Goal: Understand process/instructions: Learn how to perform a task or action

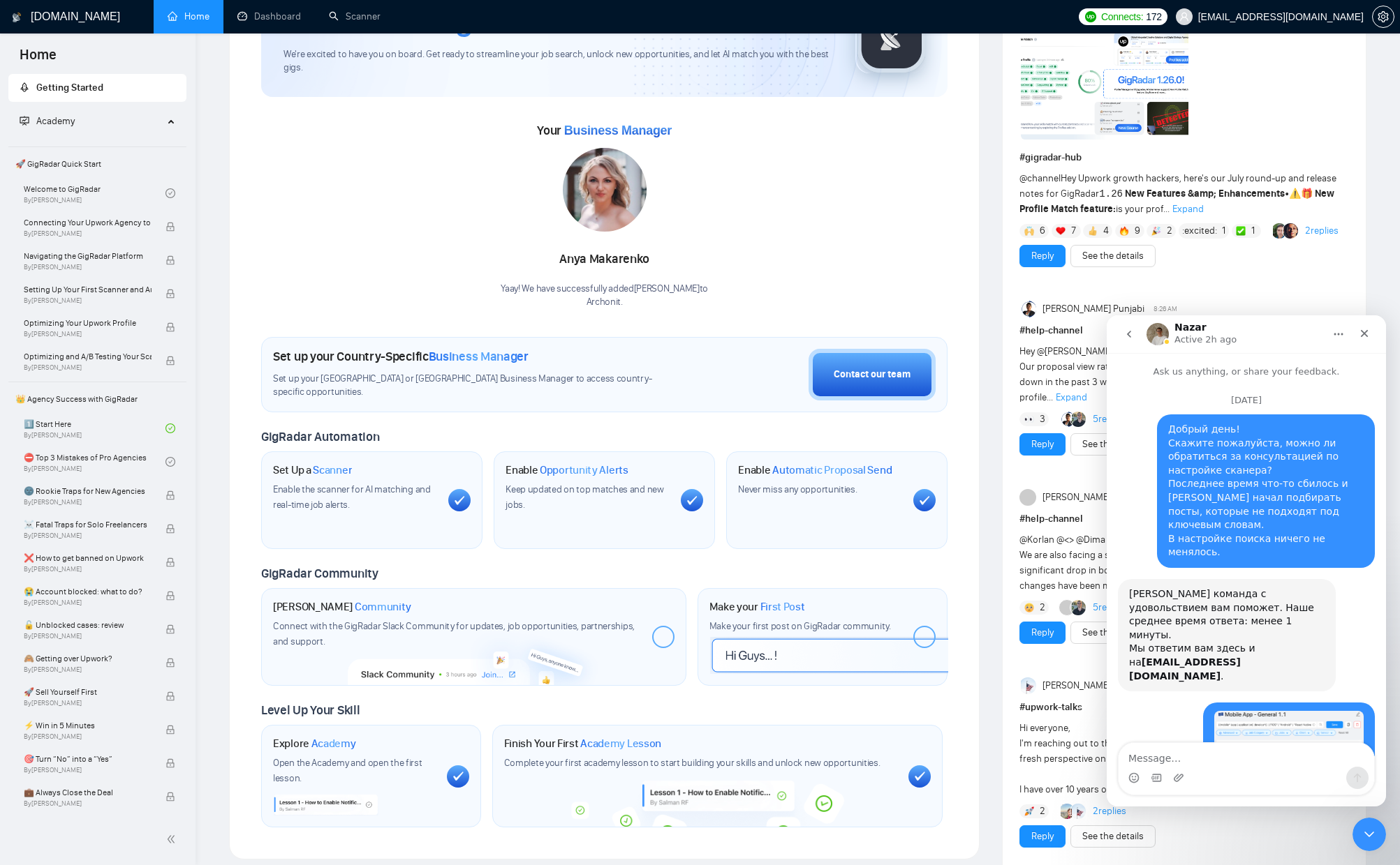
click at [1359, 336] on icon "Close" at bounding box center [1364, 333] width 11 height 11
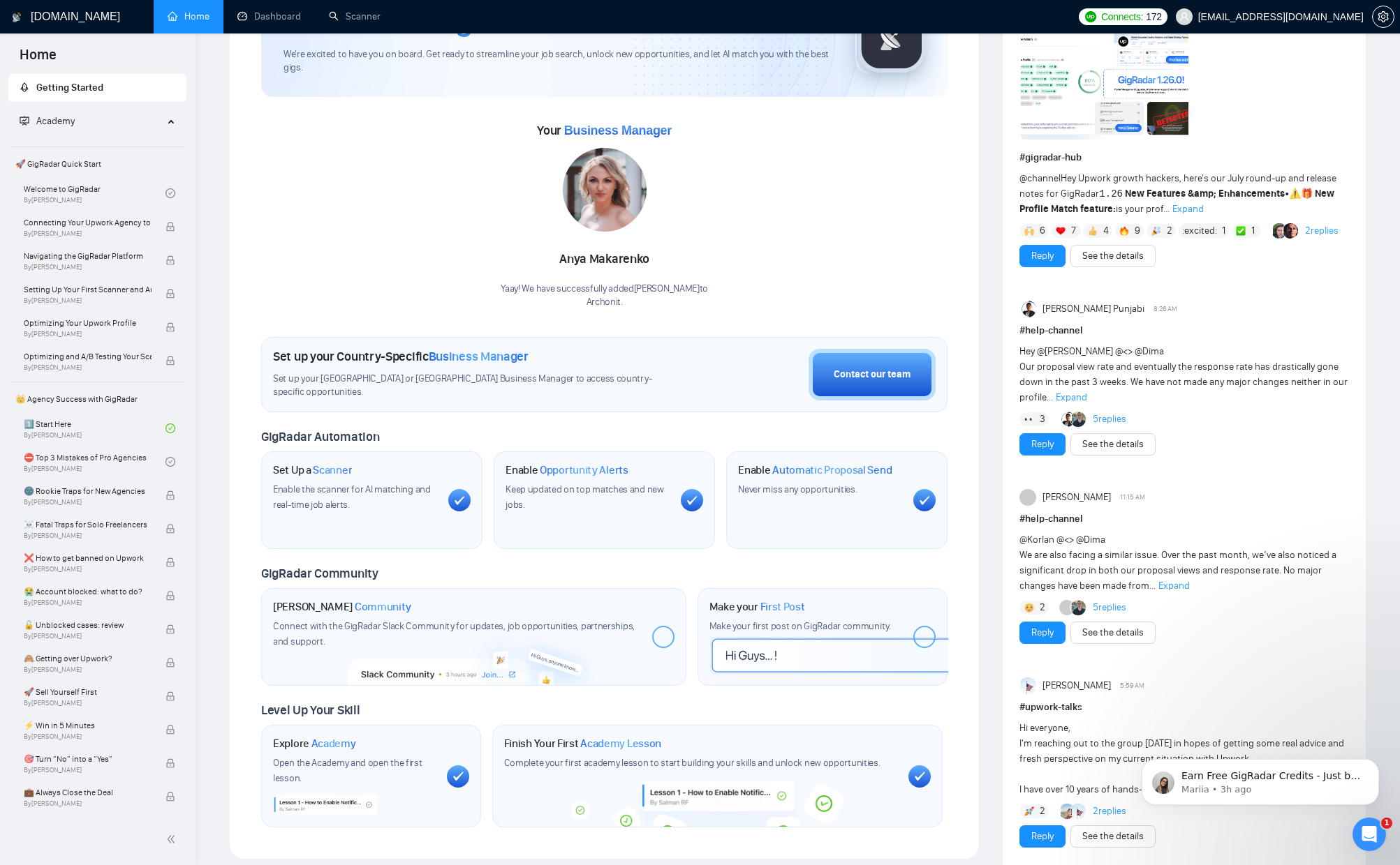
scroll to position [1341, 0]
click at [65, 11] on h1 "[DOMAIN_NAME]" at bounding box center [75, 16] width 89 height 33
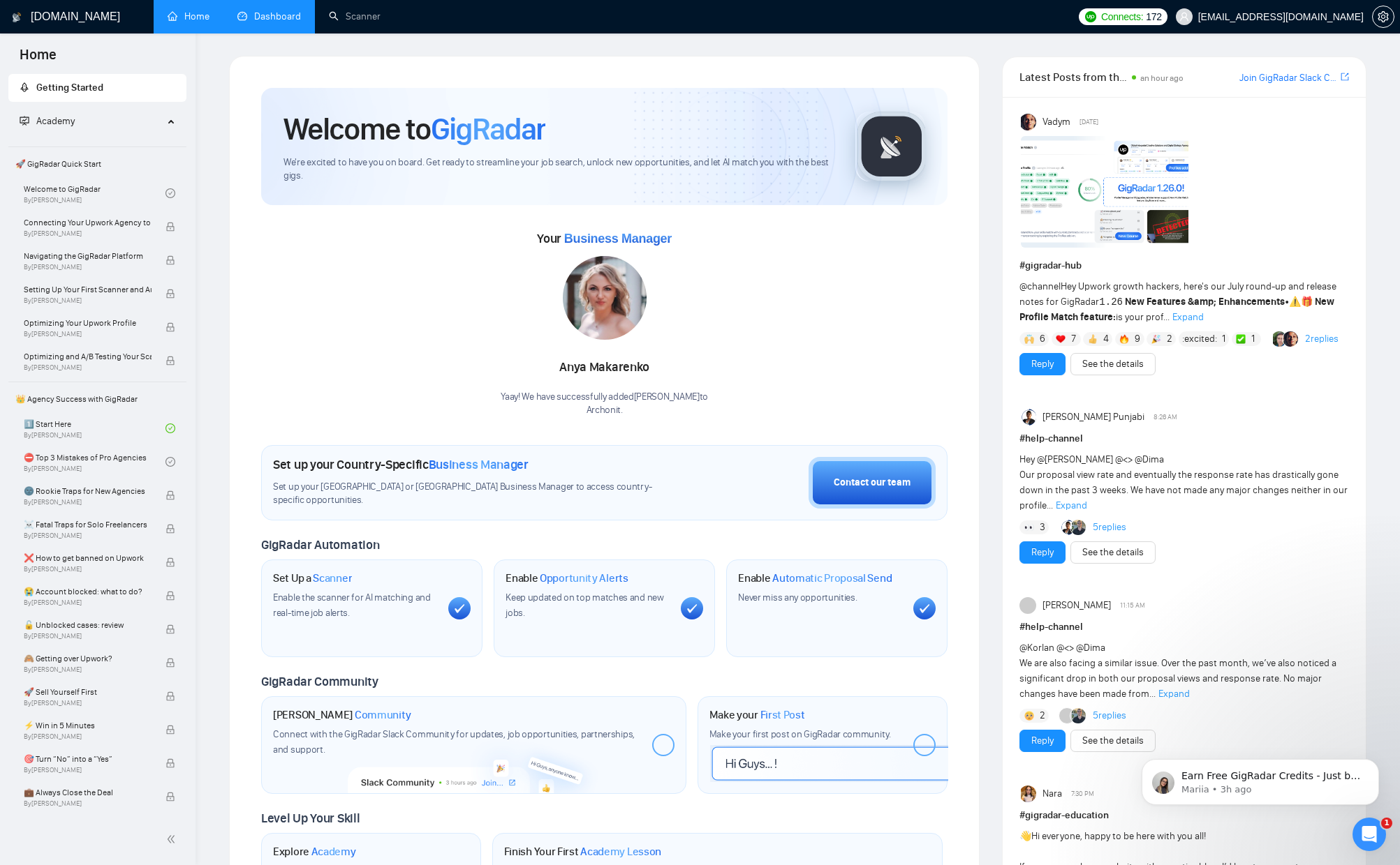
click at [251, 23] on link "Dashboard" at bounding box center [269, 16] width 64 height 12
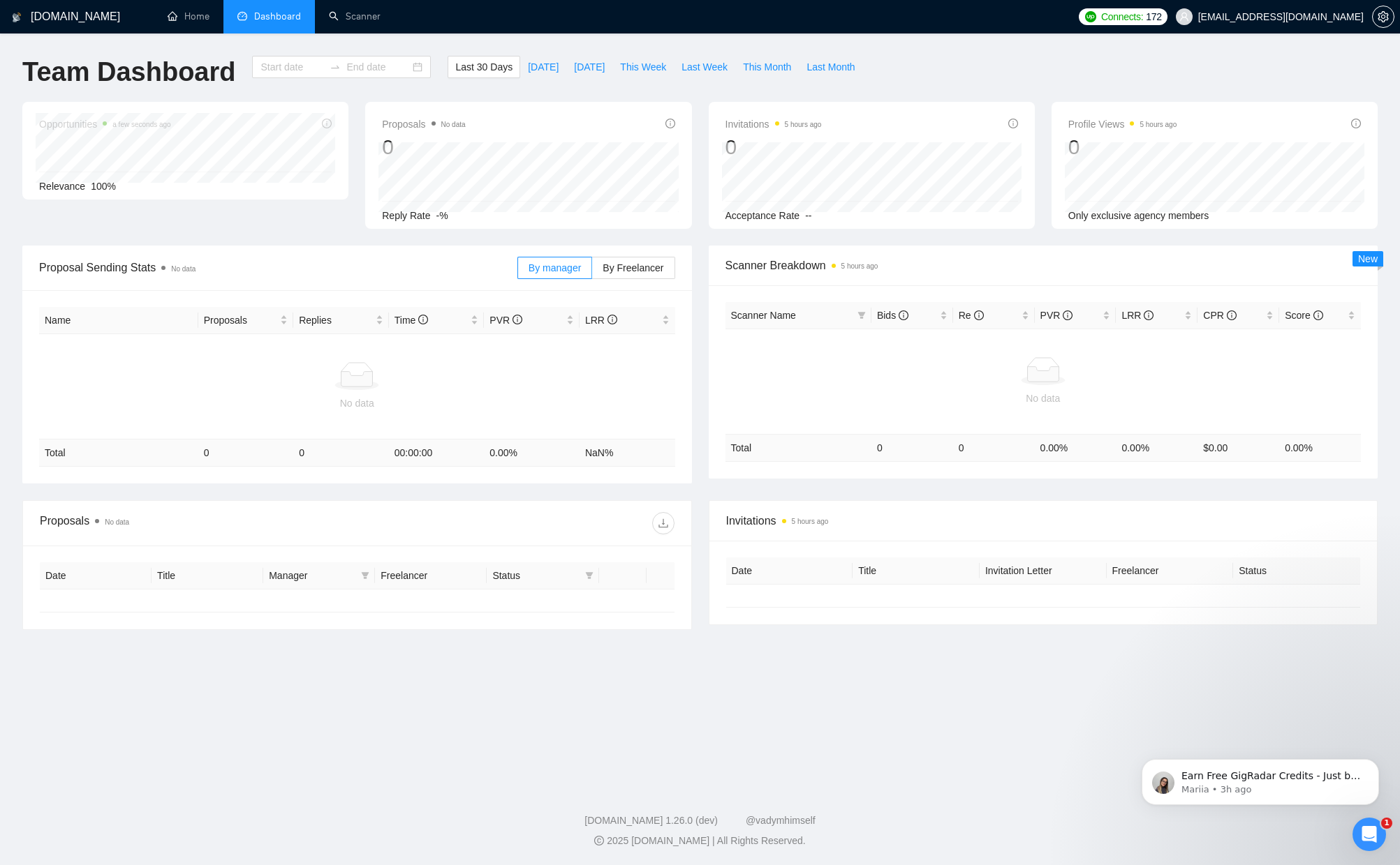
type input "[DATE]"
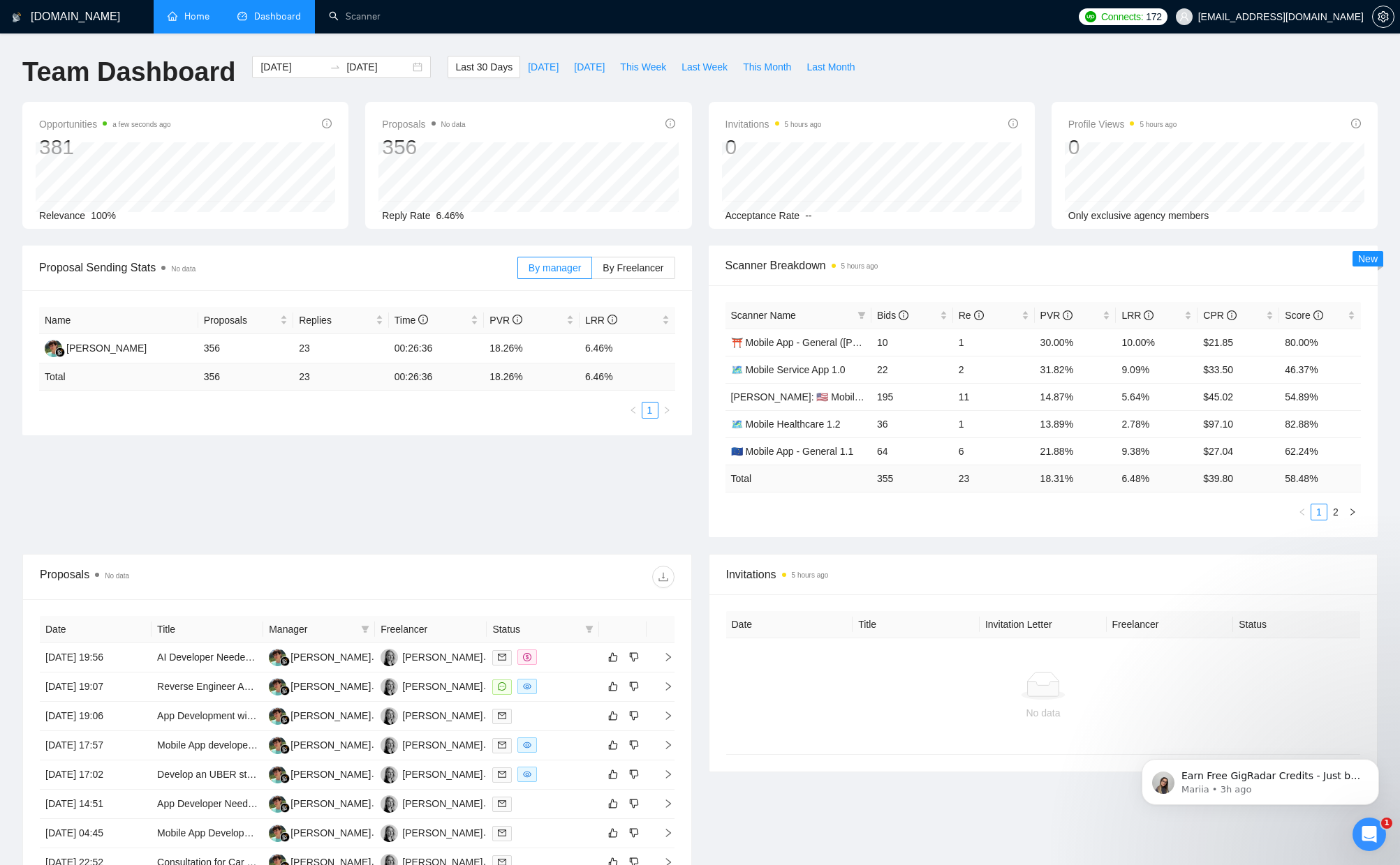
click at [190, 23] on link "Home" at bounding box center [188, 16] width 42 height 12
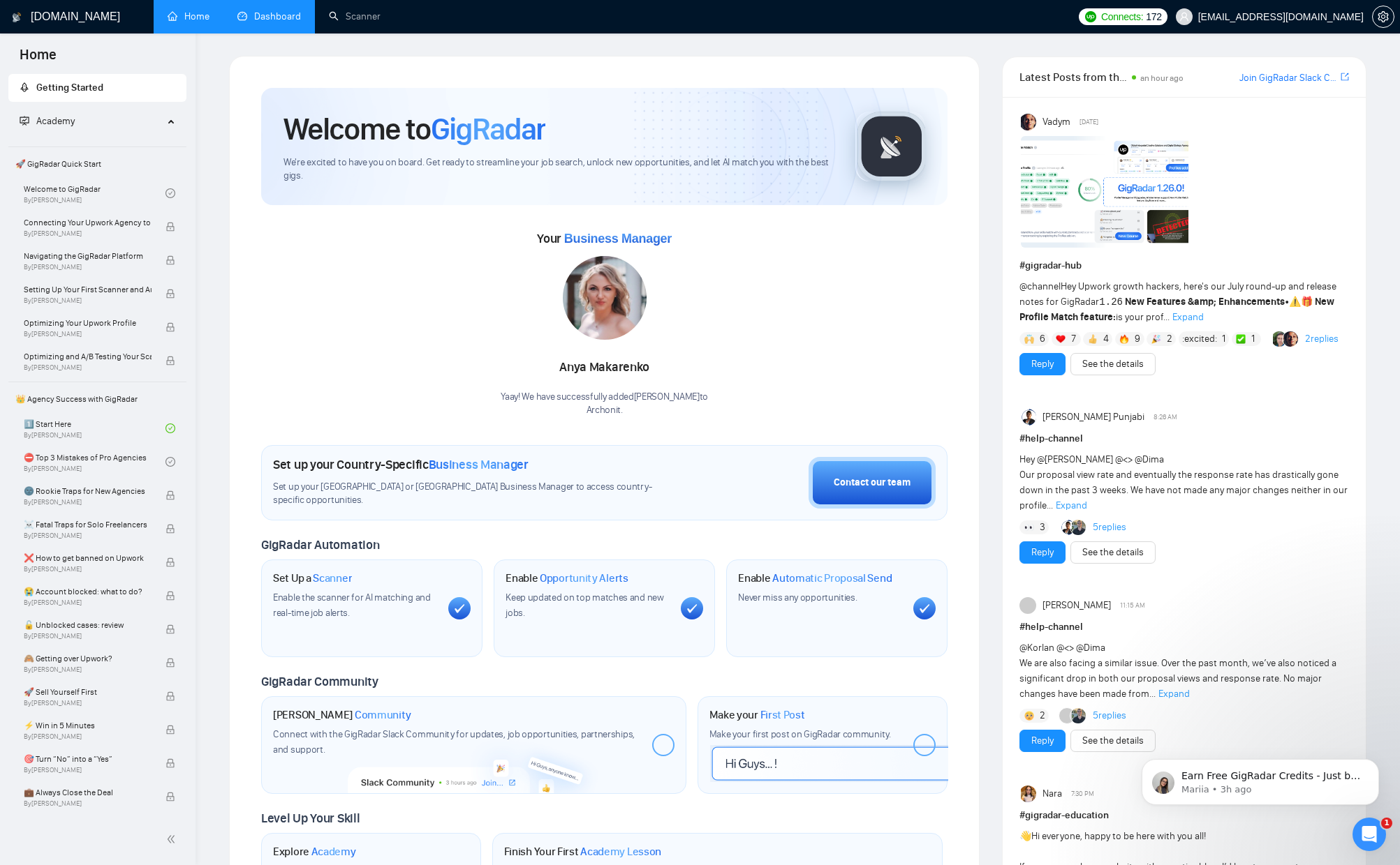
click at [73, 14] on h1 "[DOMAIN_NAME]" at bounding box center [75, 16] width 89 height 33
drag, startPoint x: 331, startPoint y: 498, endPoint x: 273, endPoint y: 452, distance: 74.0
click at [273, 452] on div "Set up your Country-Specific Business Manager Set up your [GEOGRAPHIC_DATA] or …" at bounding box center [604, 483] width 686 height 75
click at [437, 503] on span "Set up your [GEOGRAPHIC_DATA] or [GEOGRAPHIC_DATA] Business Manager to access c…" at bounding box center [472, 493] width 398 height 26
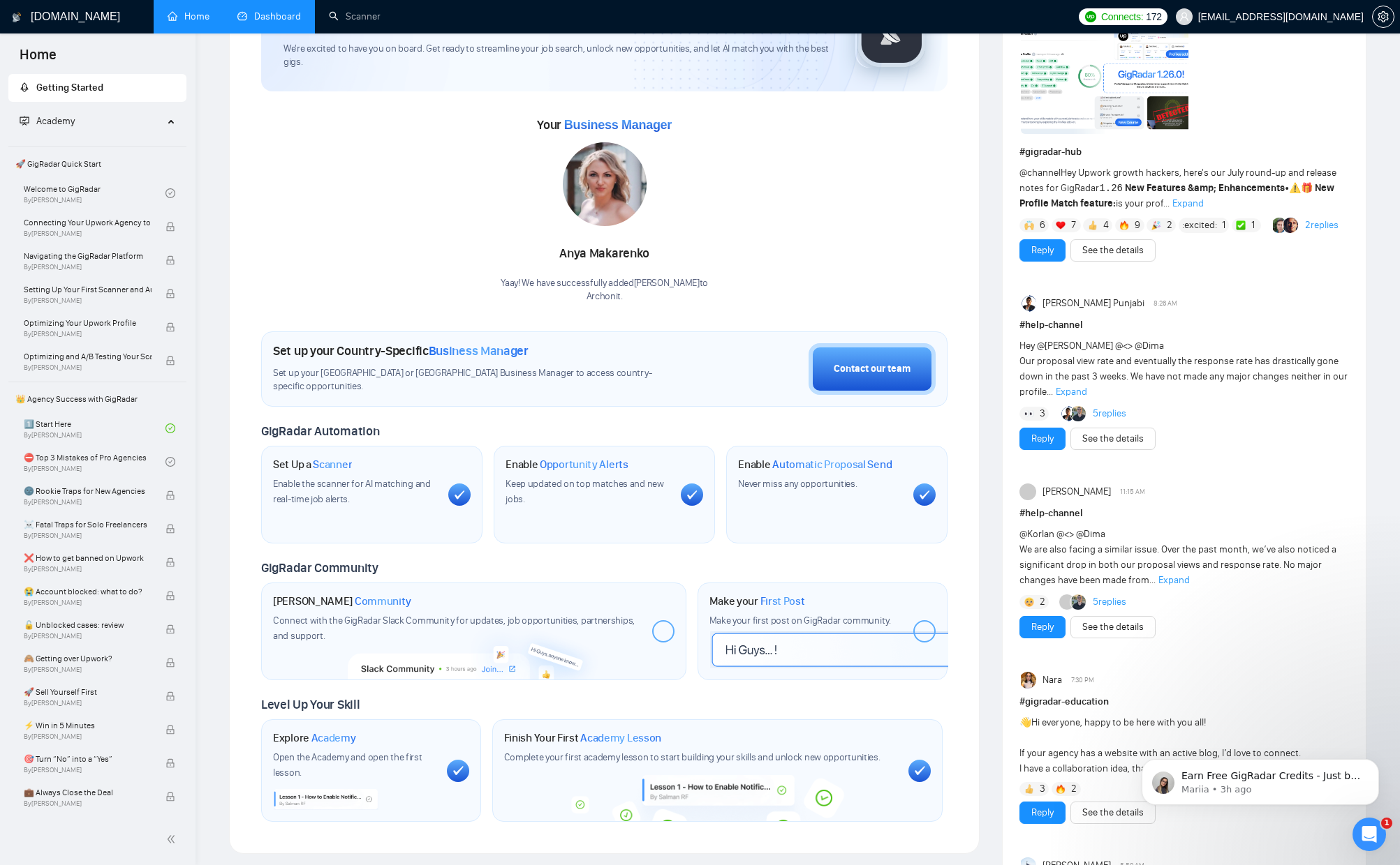
scroll to position [108, 0]
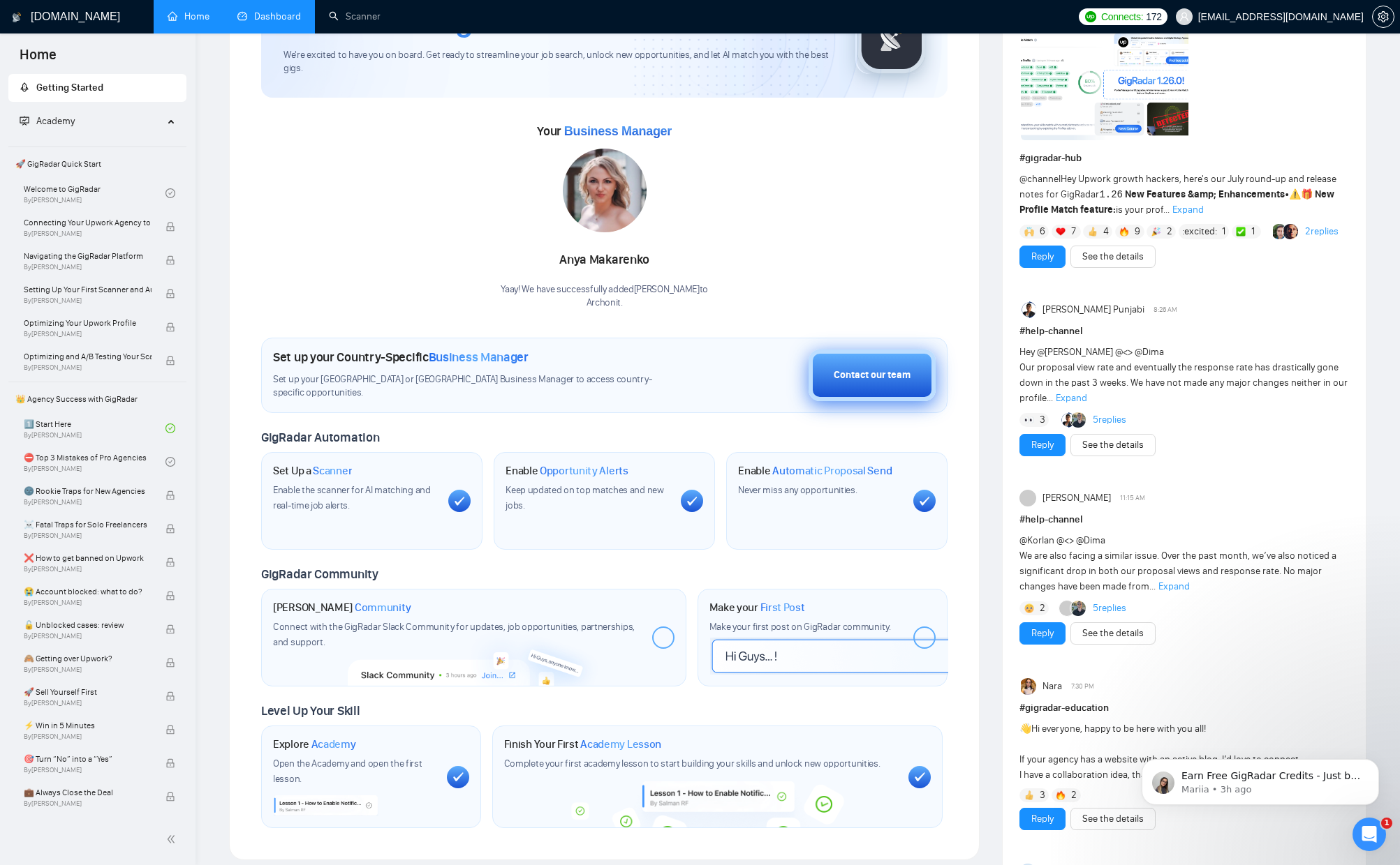
click at [862, 374] on div "Contact our team" at bounding box center [872, 376] width 76 height 16
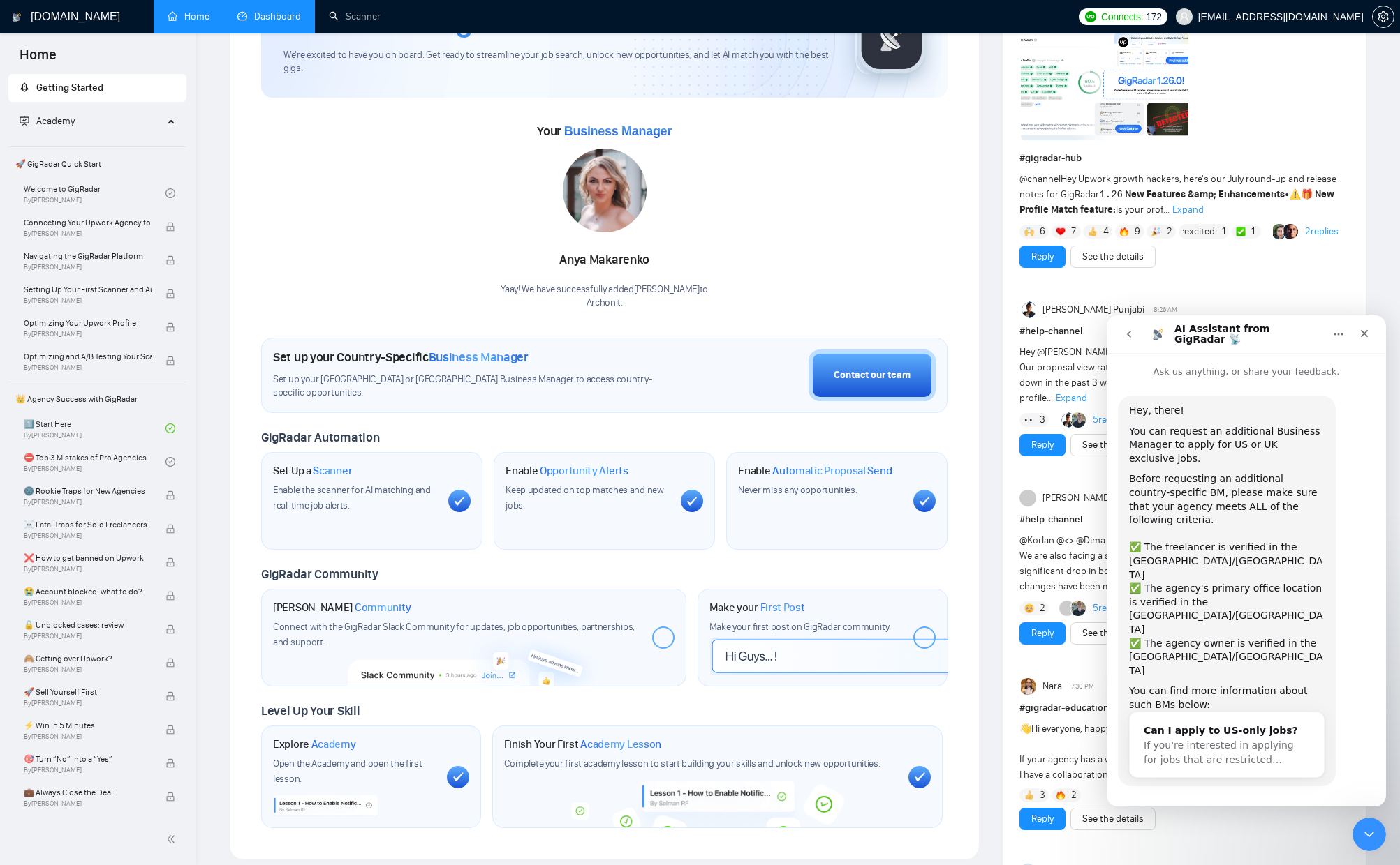
scroll to position [10, 0]
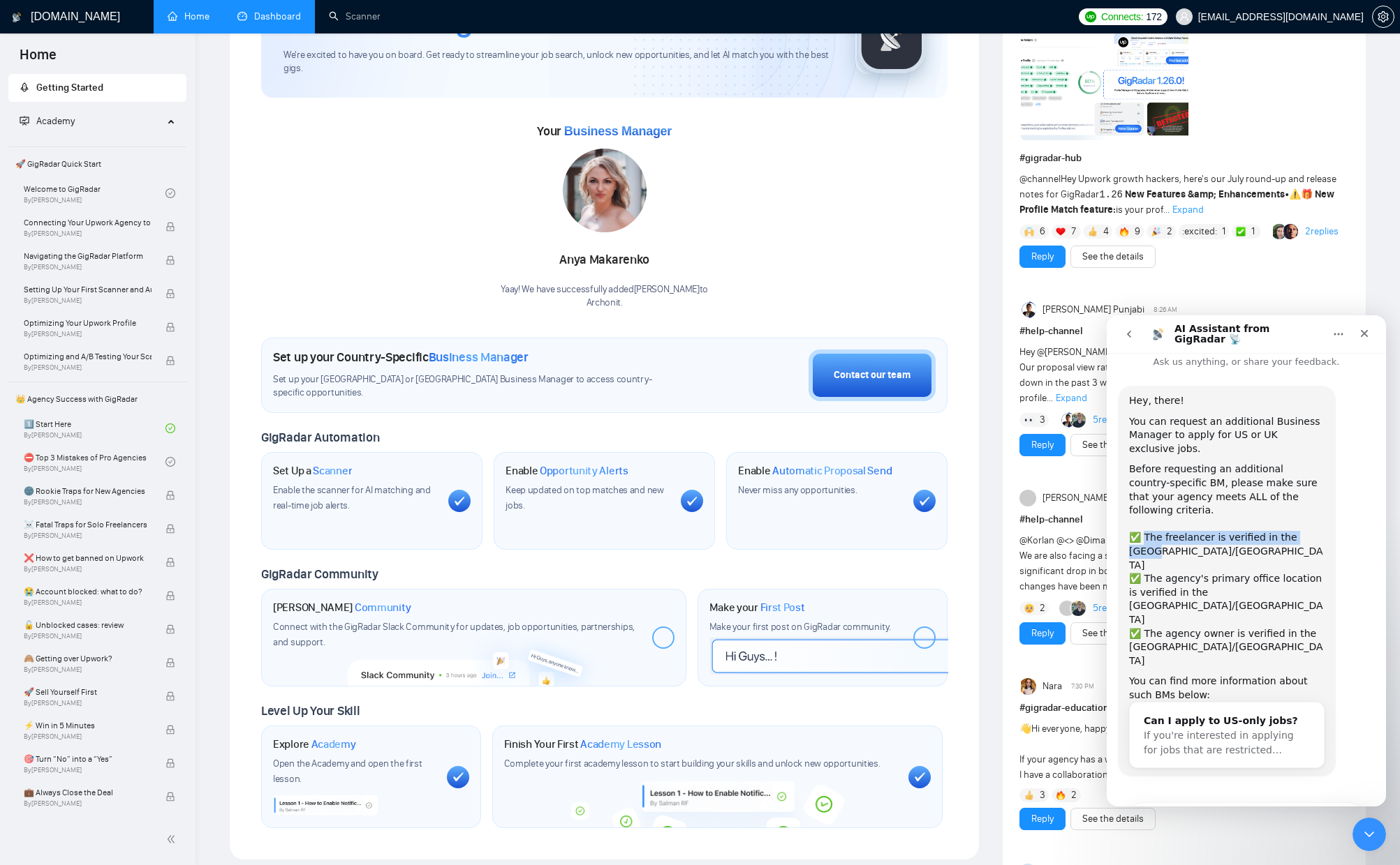
drag, startPoint x: 1140, startPoint y: 522, endPoint x: 1325, endPoint y: 526, distance: 185.0
click at [1325, 526] on div "Hey, there! You can request an additional Business Manager to apply for US or U…" at bounding box center [1227, 581] width 218 height 391
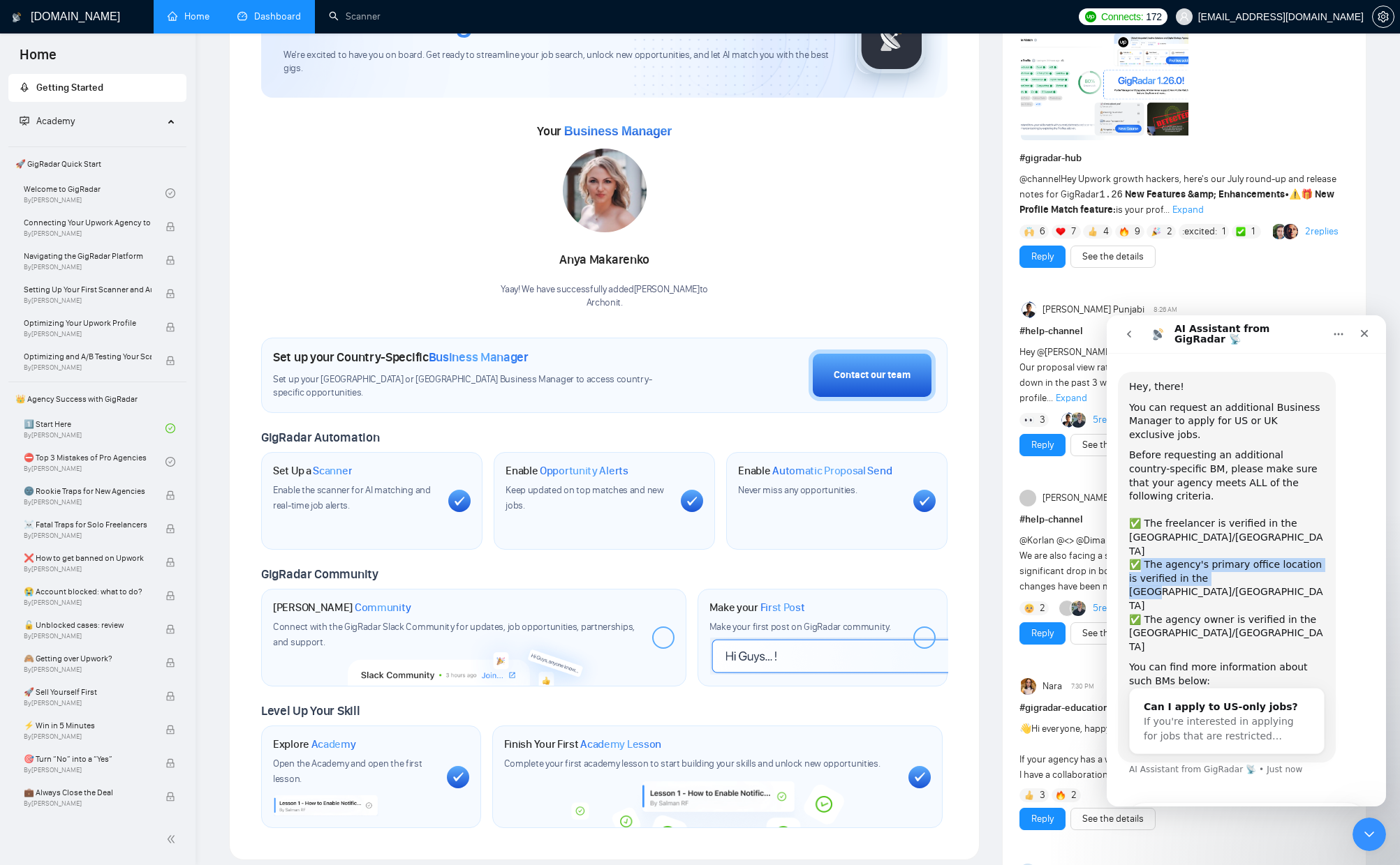
drag, startPoint x: 1138, startPoint y: 523, endPoint x: 1250, endPoint y: 539, distance: 113.1
click at [1250, 558] on div "✅ The agency's primary office location is verified in the [GEOGRAPHIC_DATA]/[GE…" at bounding box center [1227, 585] width 195 height 55
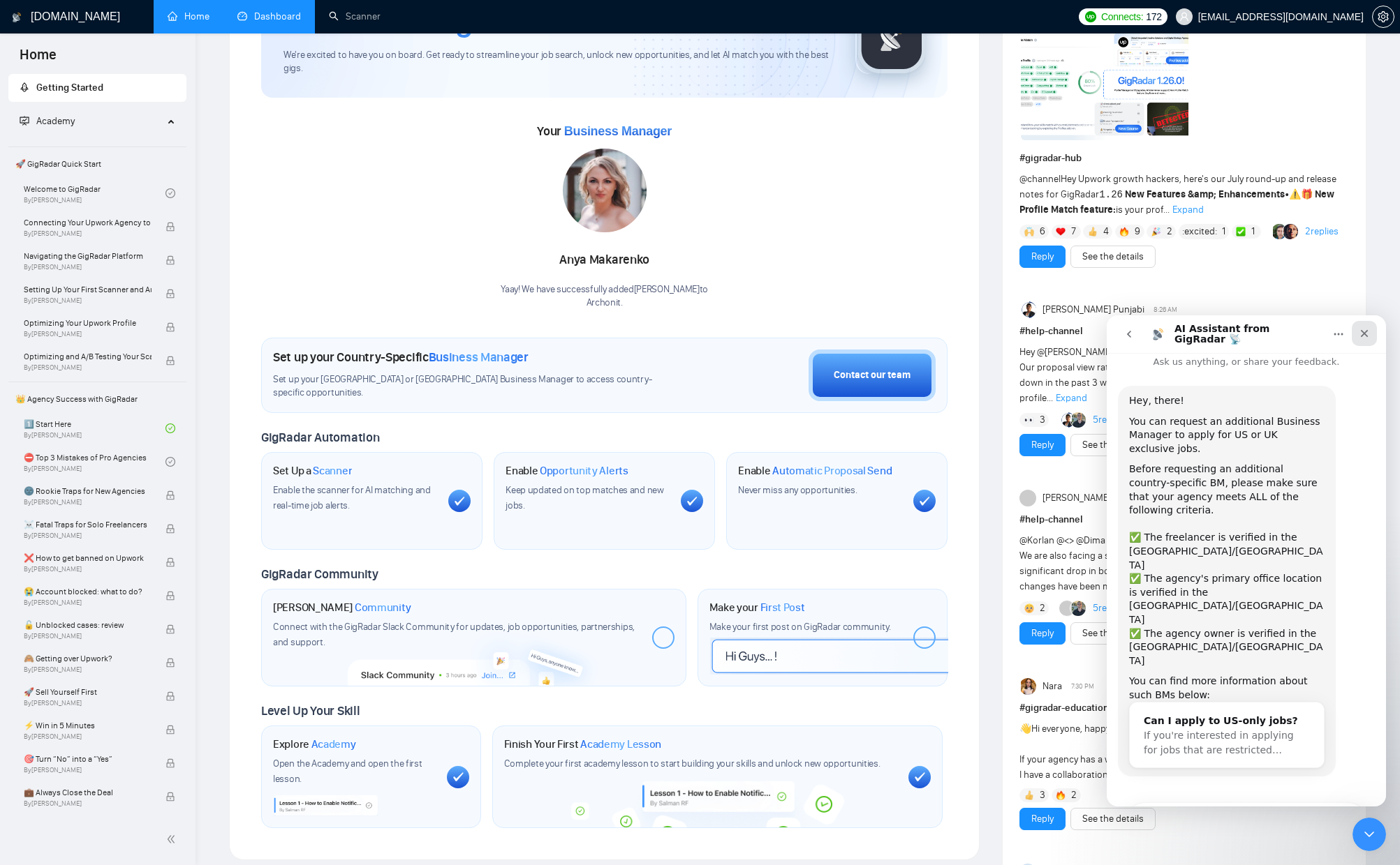
click at [1369, 329] on icon "Close" at bounding box center [1364, 333] width 11 height 11
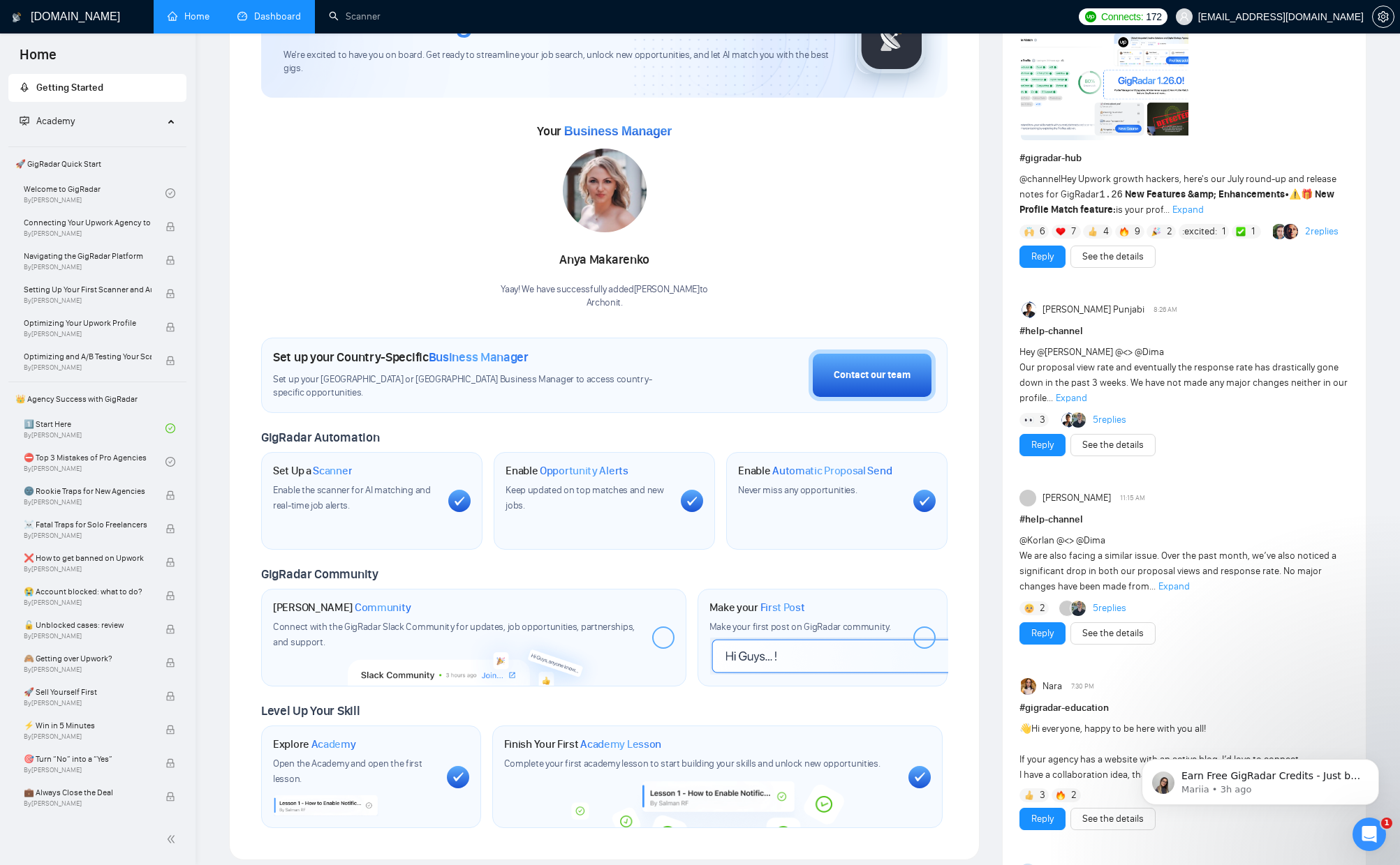
scroll to position [0, 0]
